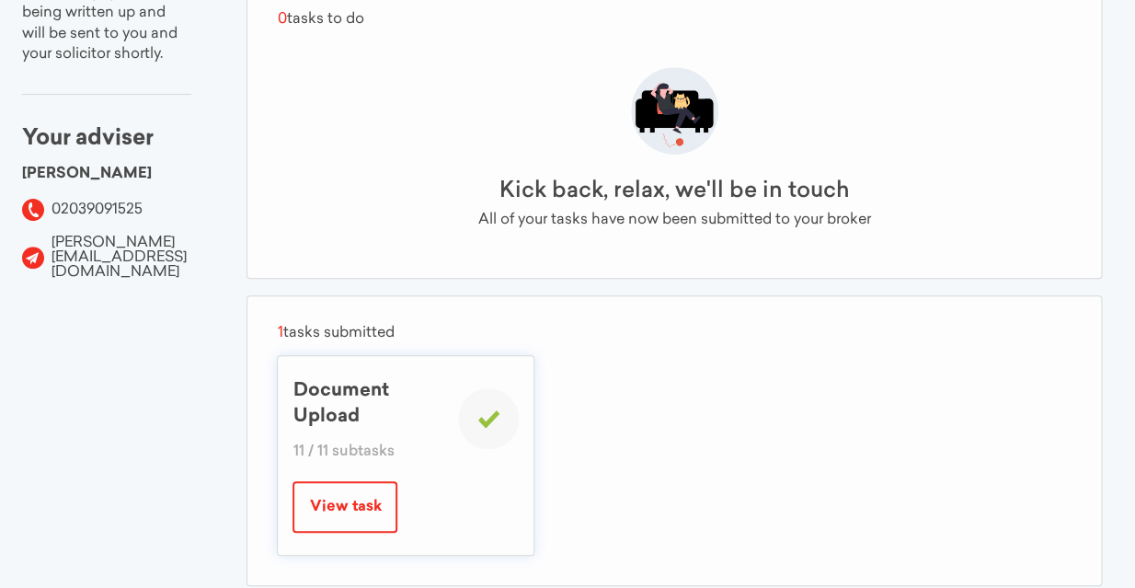
scroll to position [302, 0]
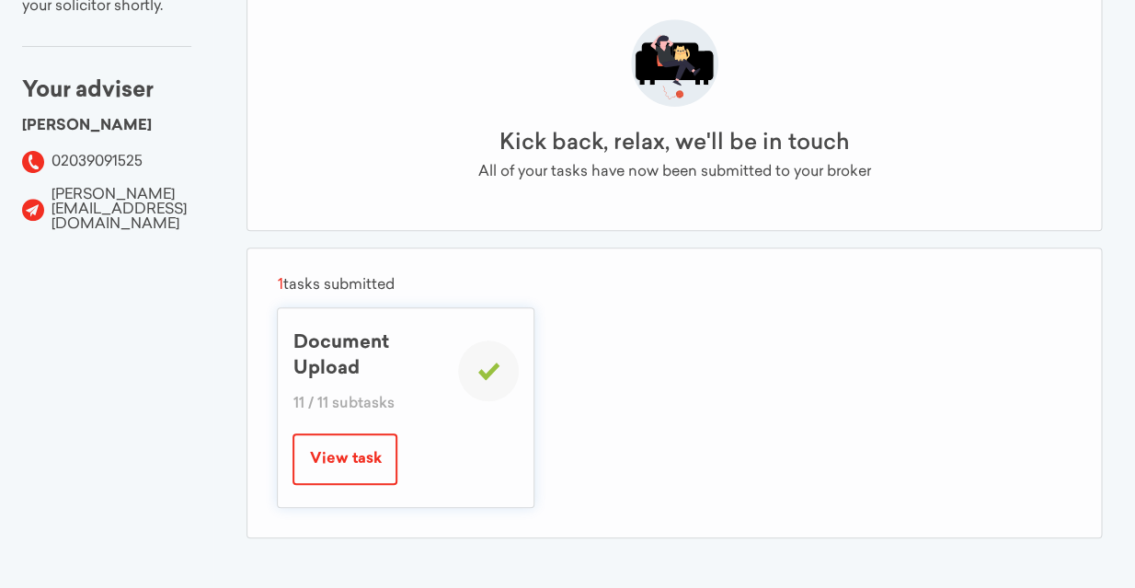
click at [347, 469] on button "View task" at bounding box center [344, 459] width 105 height 52
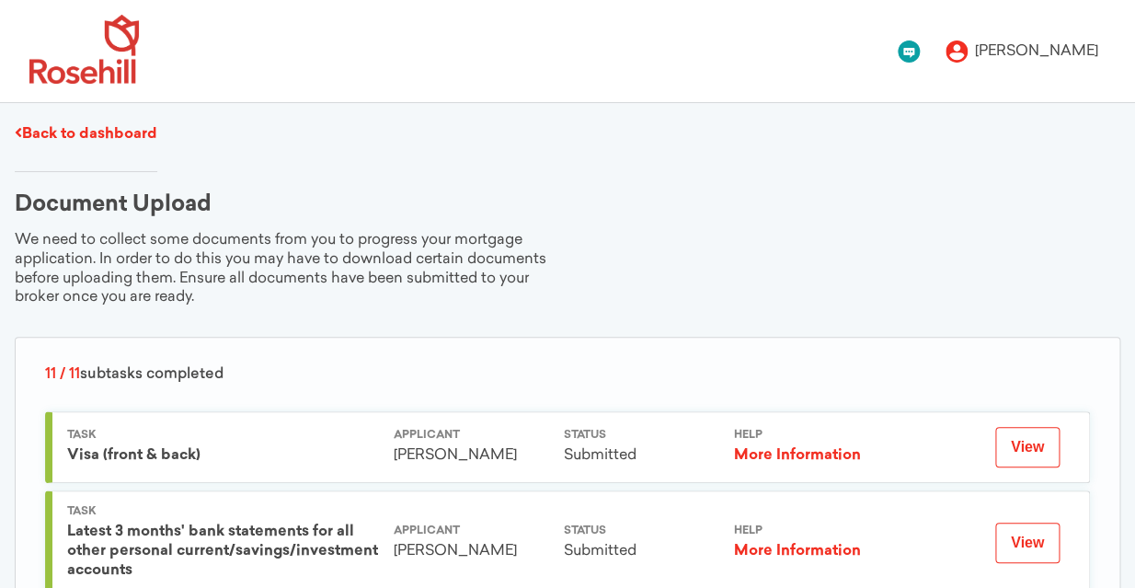
click at [94, 135] on link "Back to dashboard" at bounding box center [86, 134] width 143 height 15
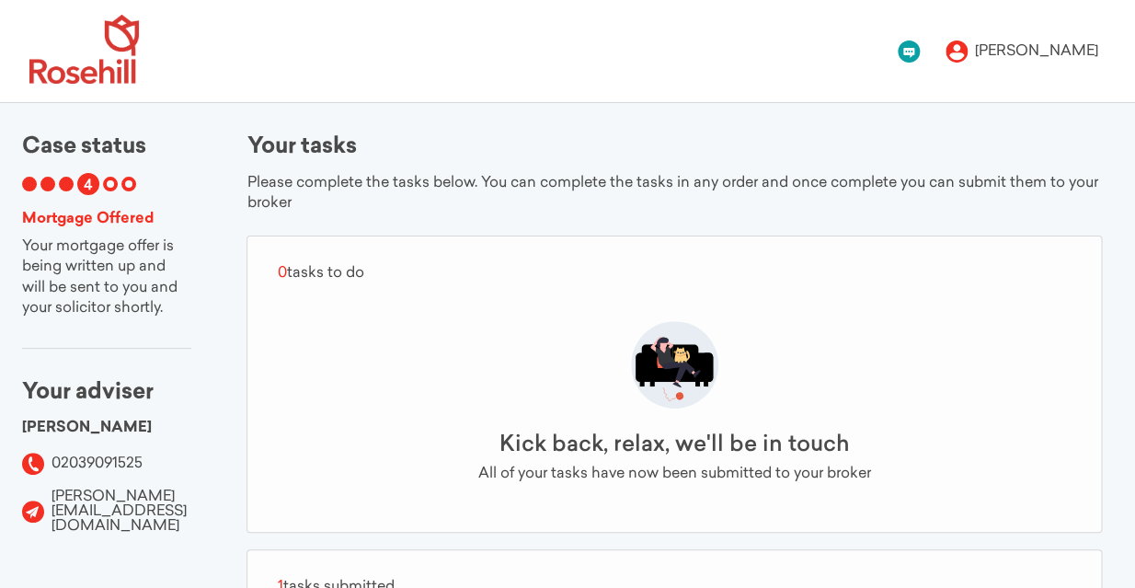
click at [40, 188] on div "1" at bounding box center [47, 184] width 15 height 15
click at [89, 179] on span "4" at bounding box center [88, 185] width 9 height 15
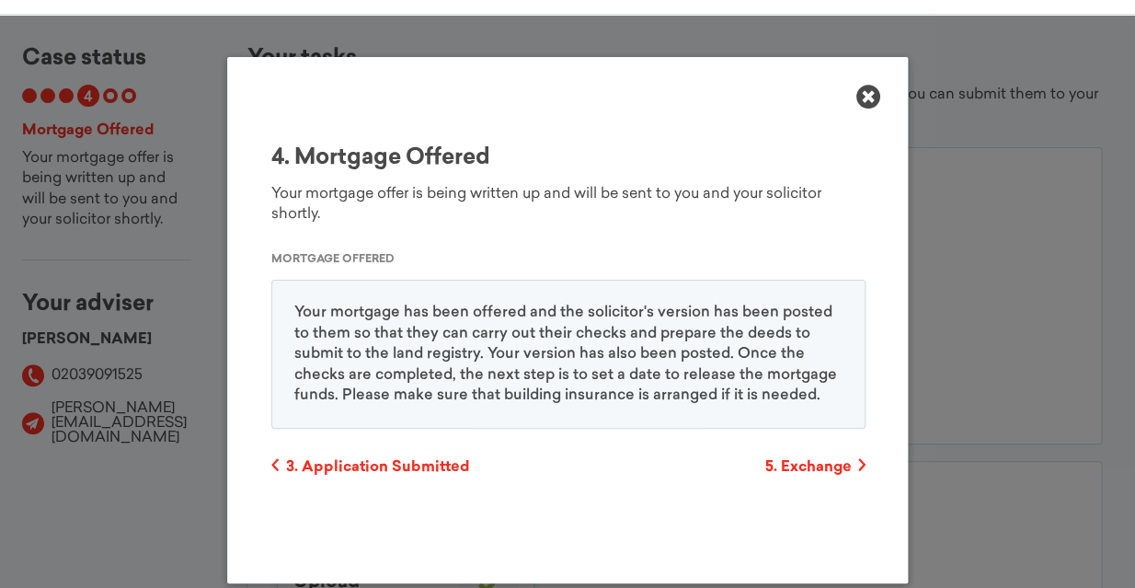
scroll to position [302, 0]
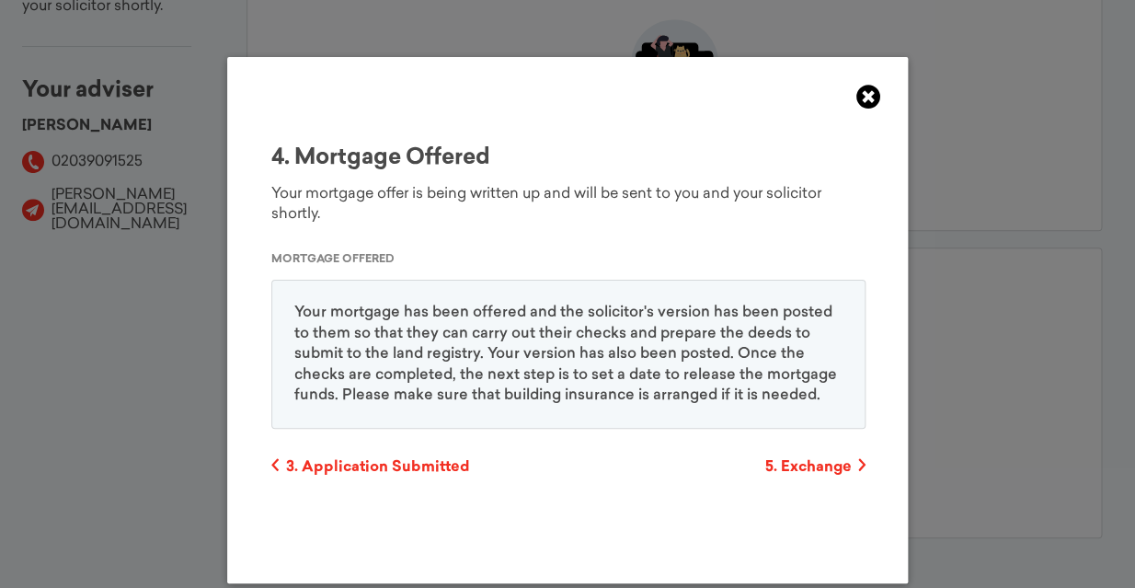
click at [875, 95] on icon at bounding box center [867, 97] width 25 height 25
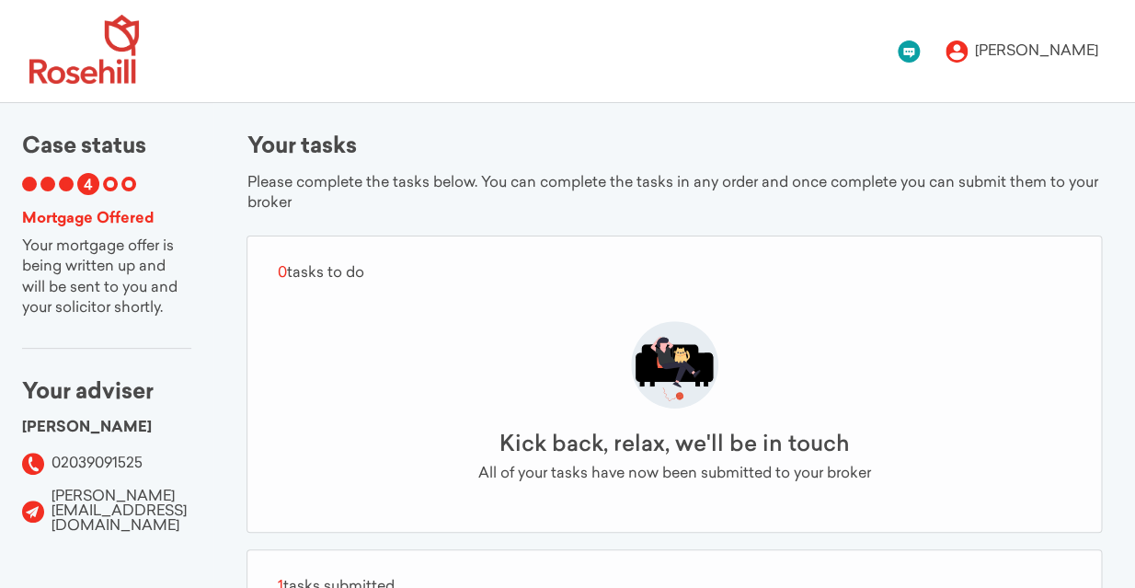
click at [40, 186] on div "1" at bounding box center [47, 184] width 15 height 15
